Goal: Task Accomplishment & Management: Manage account settings

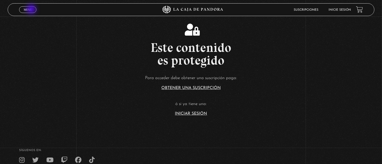
click at [32, 10] on span "Menu" at bounding box center [28, 9] width 8 height 3
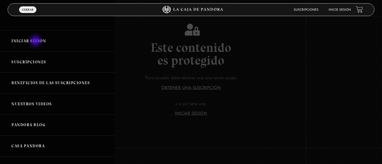
click at [36, 41] on link "Iniciar Sesión" at bounding box center [57, 41] width 114 height 21
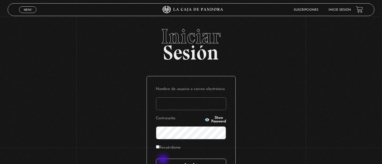
type input "angieesquiv05@gmail.com"
click at [165, 161] on input "Acceder" at bounding box center [191, 165] width 70 height 13
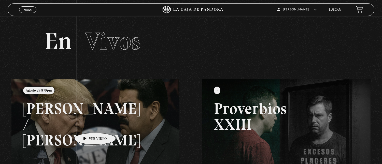
click at [87, 125] on link at bounding box center [202, 161] width 382 height 164
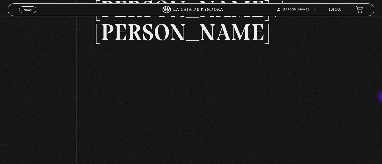
scroll to position [45, 0]
